Goal: Task Accomplishment & Management: Use online tool/utility

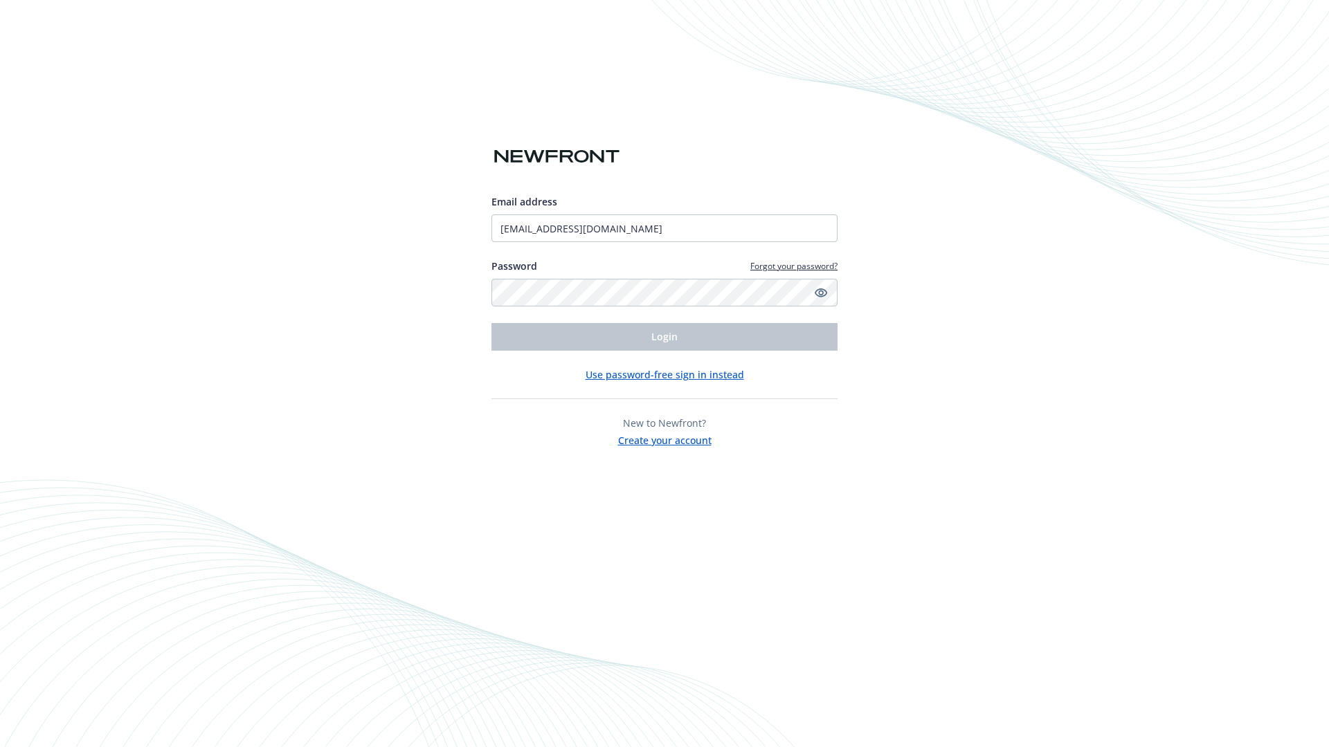
click at [664, 337] on span "Login" at bounding box center [664, 336] width 26 height 13
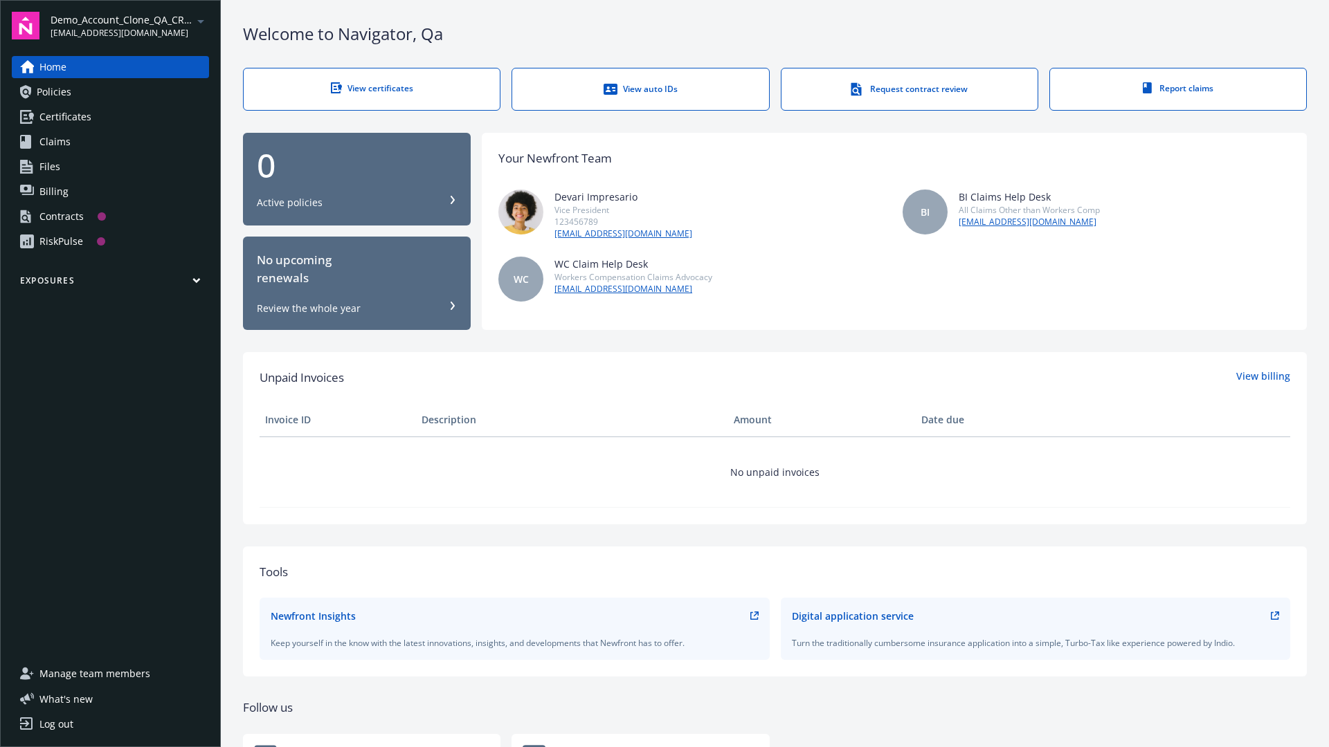
click at [129, 26] on span "Demo_Account_Clone_QA_CR_Tests_Prospect" at bounding box center [122, 19] width 142 height 15
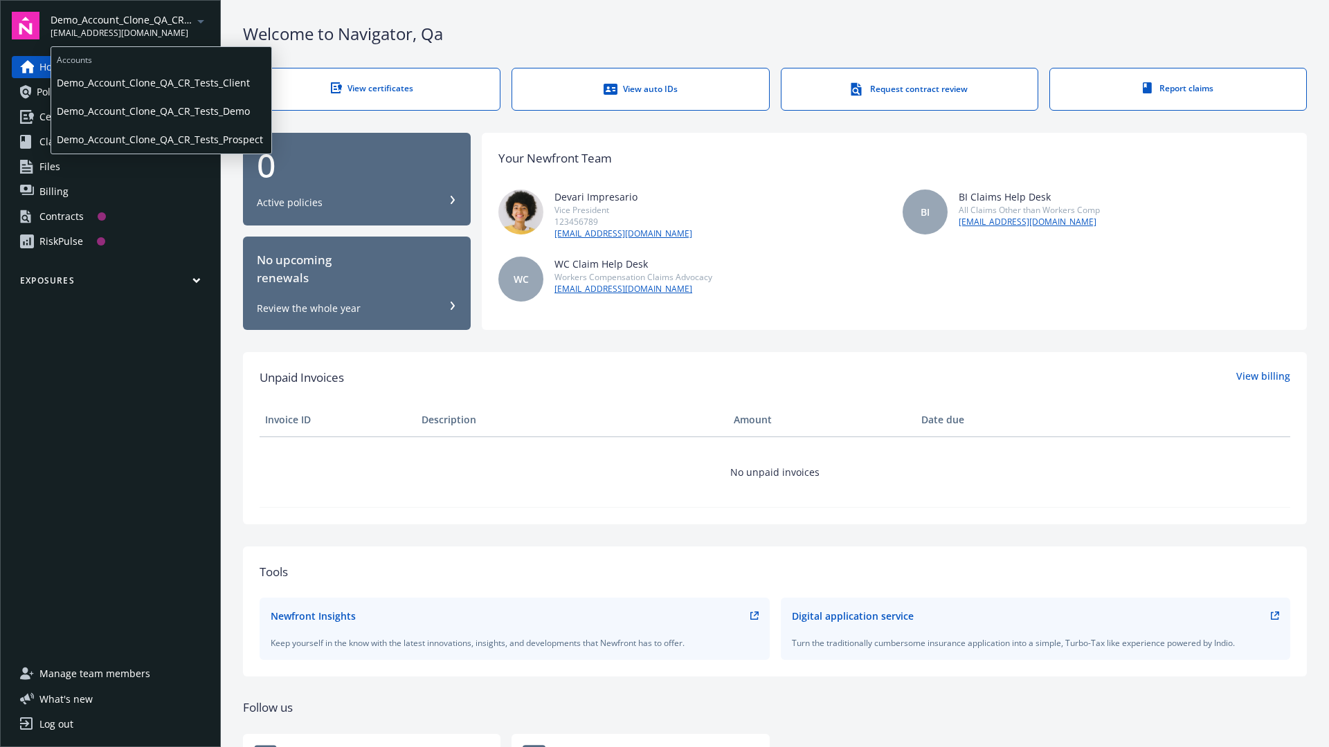
click at [160, 82] on span "Demo_Account_Clone_QA_CR_Tests_Client" at bounding box center [161, 83] width 209 height 28
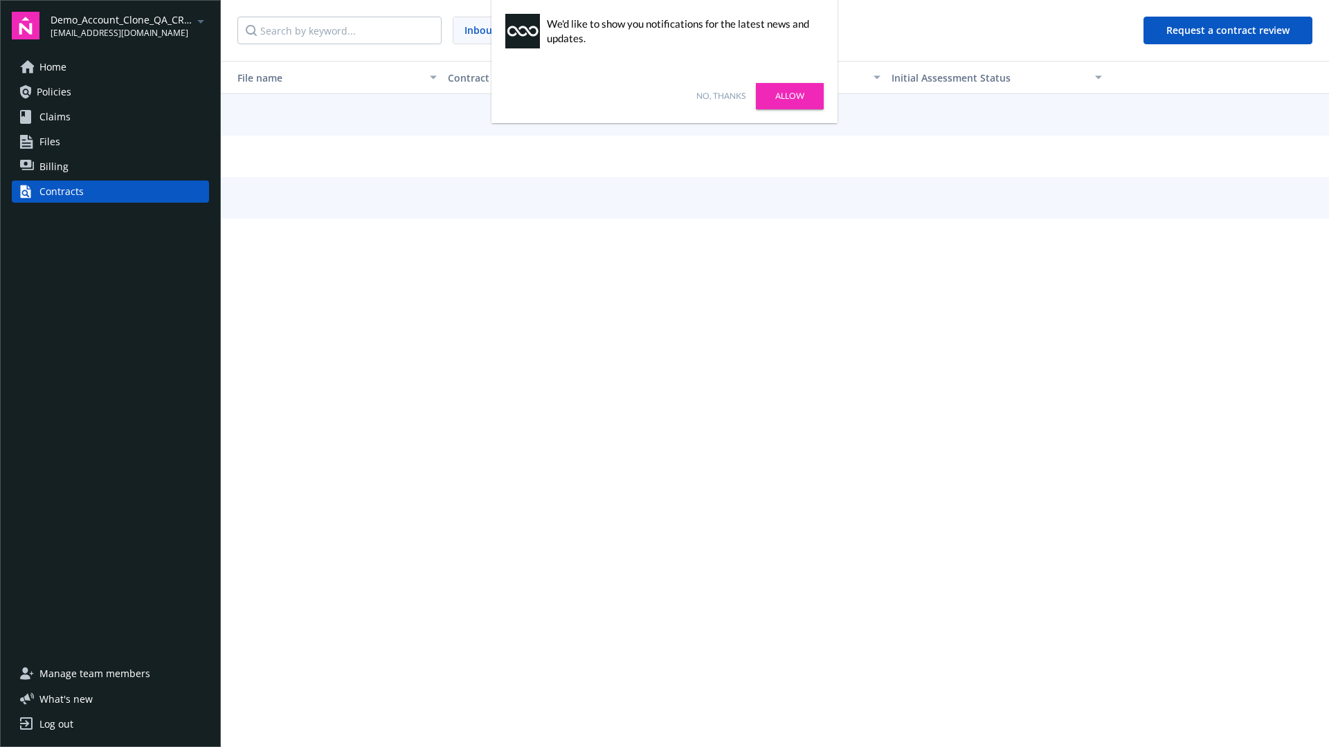
click at [720, 96] on link "No, thanks" at bounding box center [720, 96] width 49 height 12
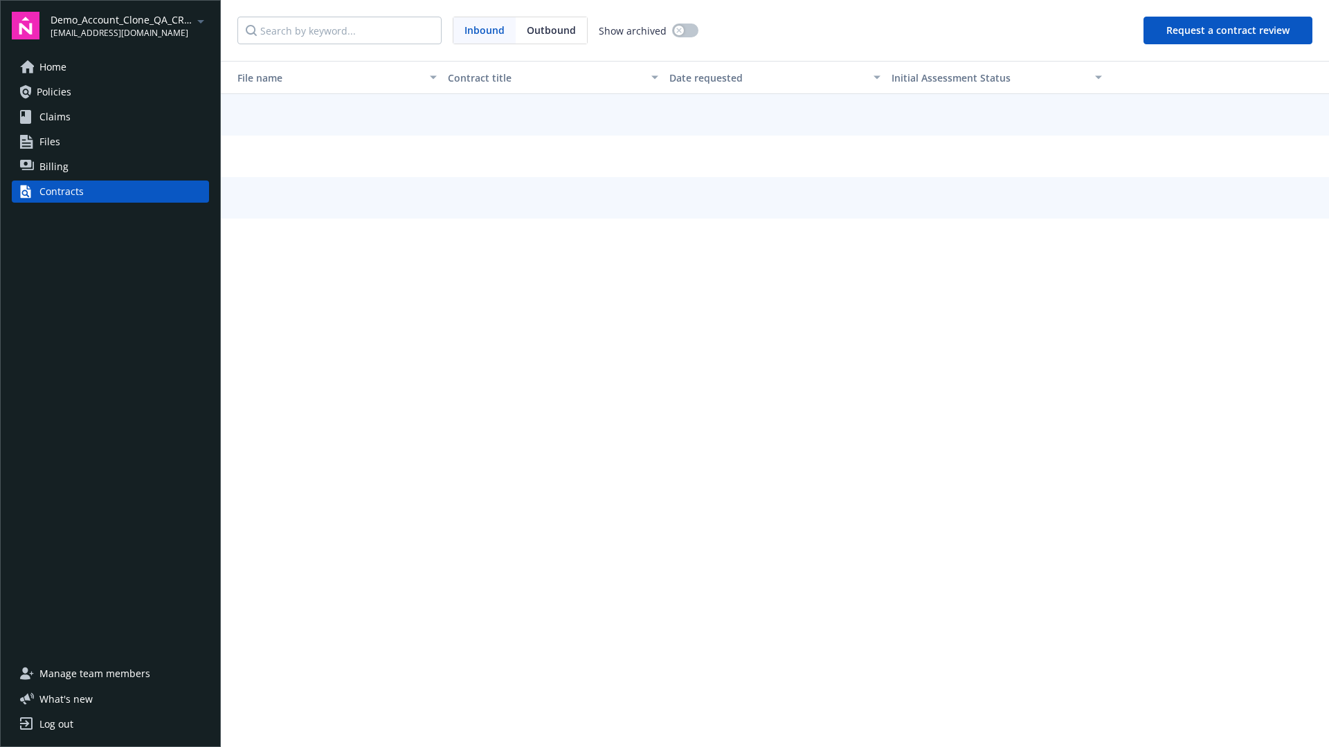
click at [1229, 30] on button "Request a contract review" at bounding box center [1227, 31] width 169 height 28
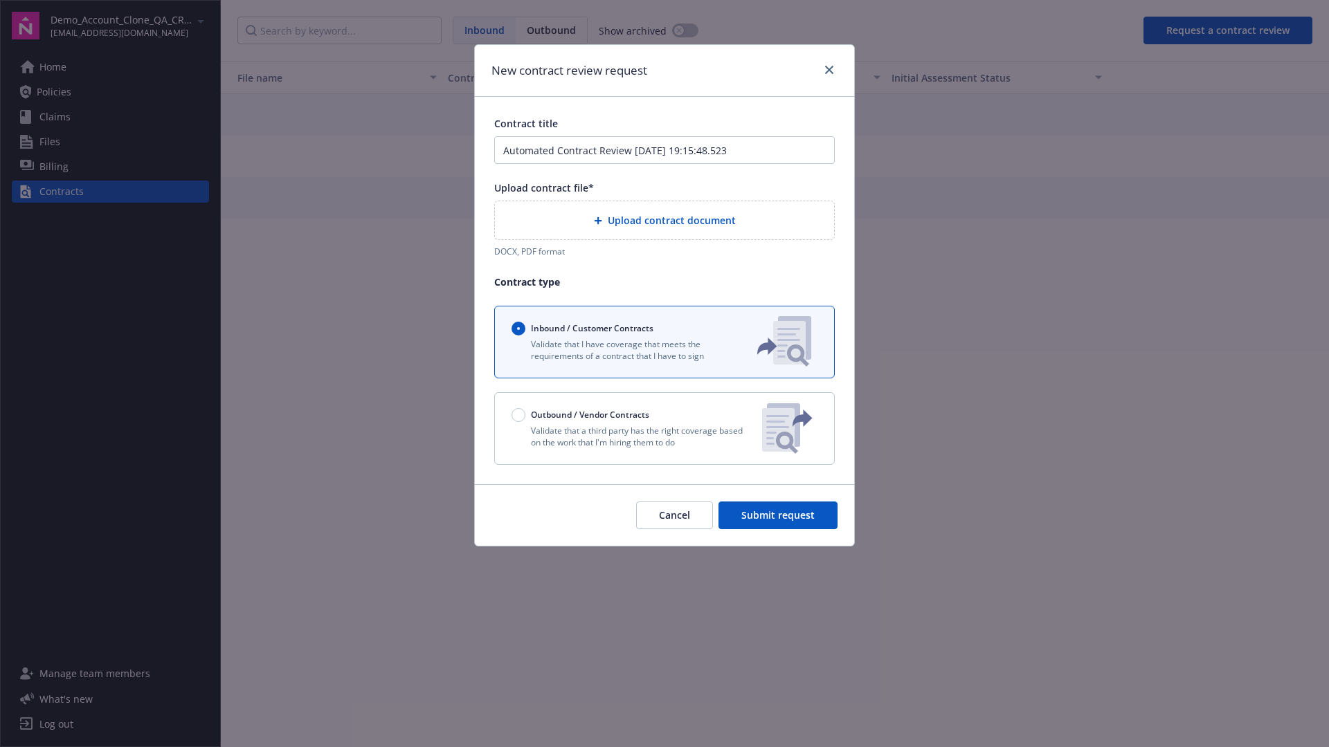
type input "Automated Contract Review [DATE] 19:15:48.523"
click at [664, 428] on p "Validate that a third party has the right coverage based on the work that I'm h…" at bounding box center [630, 437] width 239 height 24
radio input "false"
radio input "true"
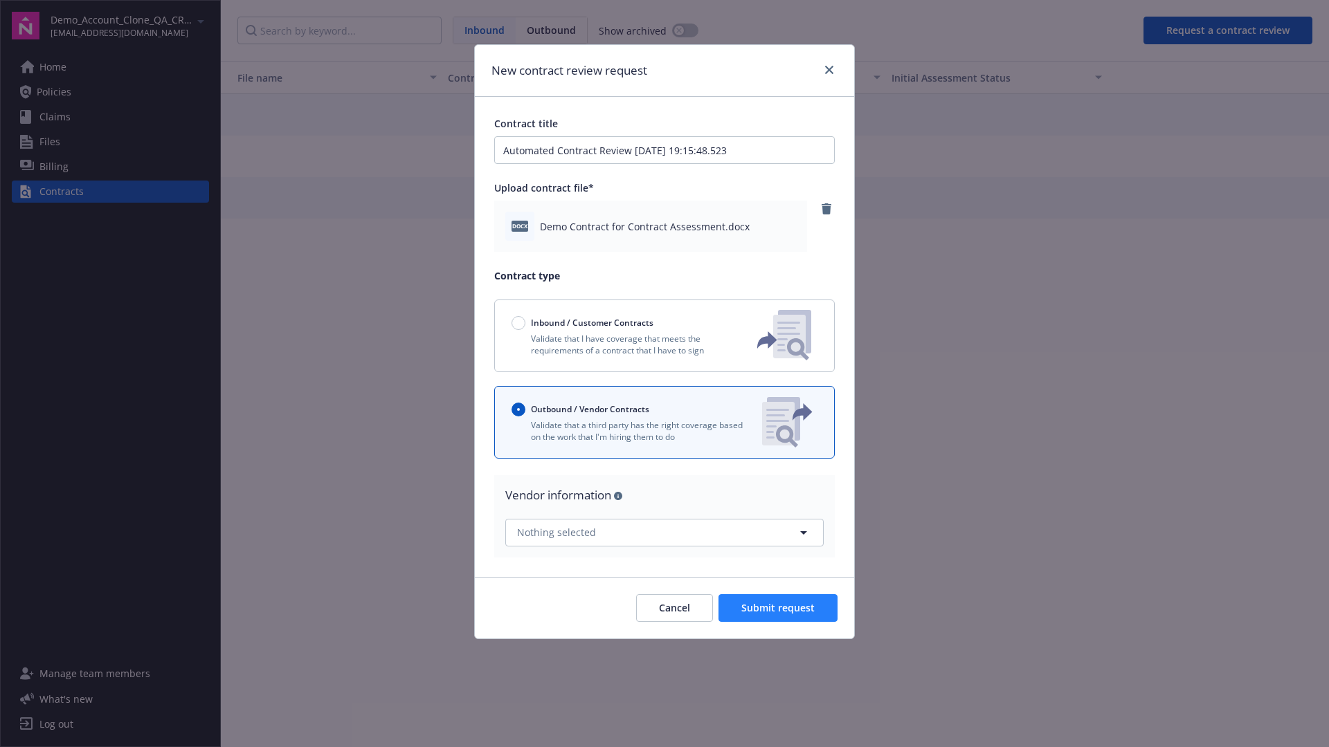
click at [779, 608] on span "Submit request" at bounding box center [777, 607] width 73 height 13
